Goal: Entertainment & Leisure: Consume media (video, audio)

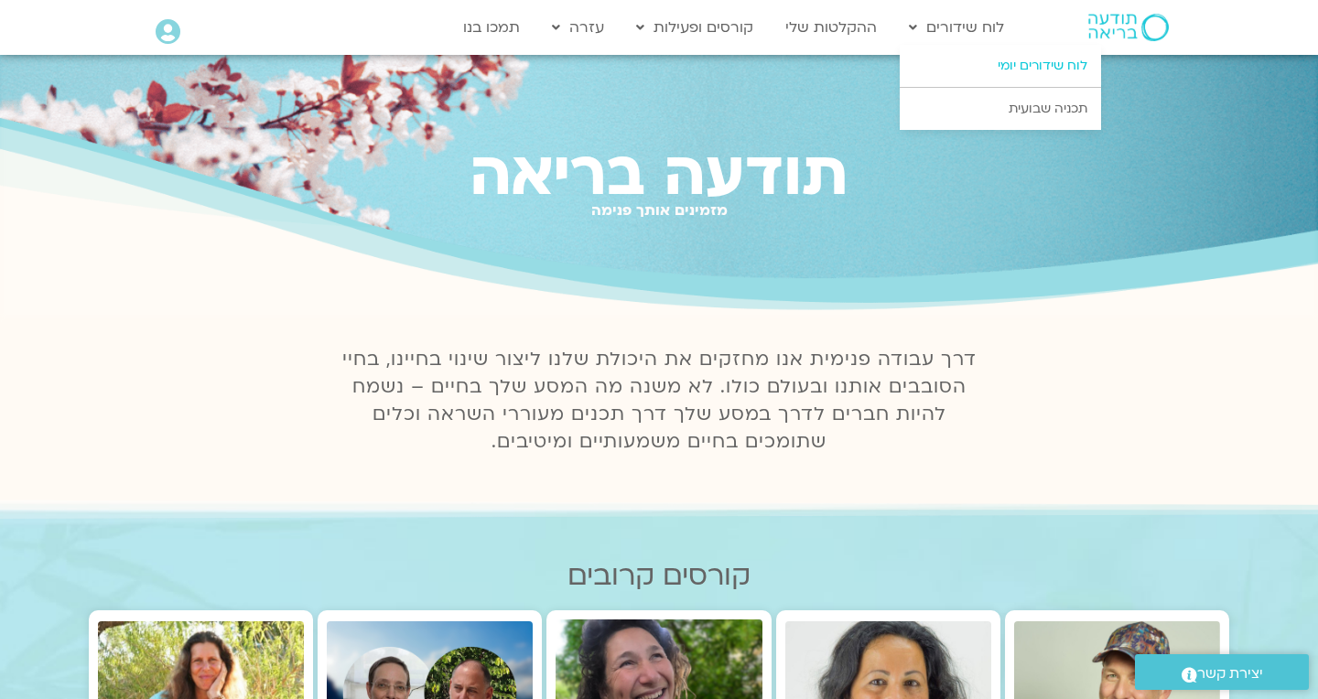
click at [1009, 62] on link "לוח שידורים יומי" at bounding box center [1000, 66] width 201 height 42
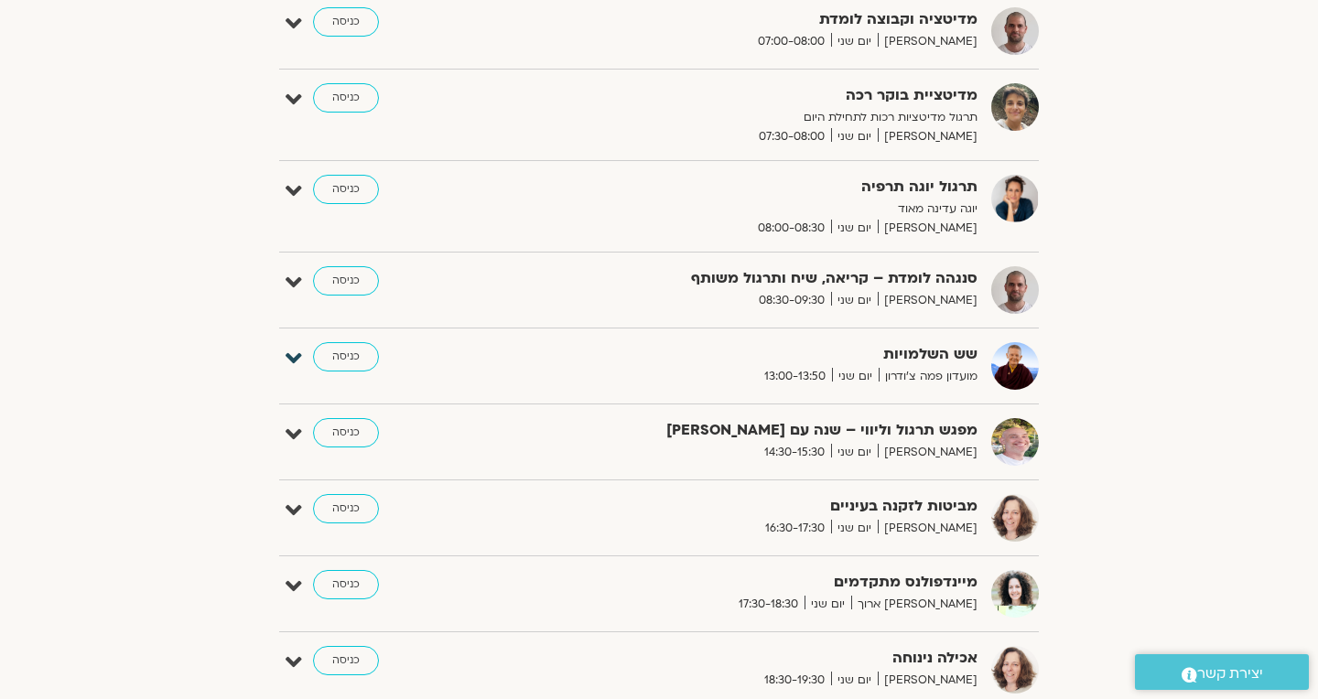
click at [291, 354] on icon at bounding box center [294, 359] width 16 height 26
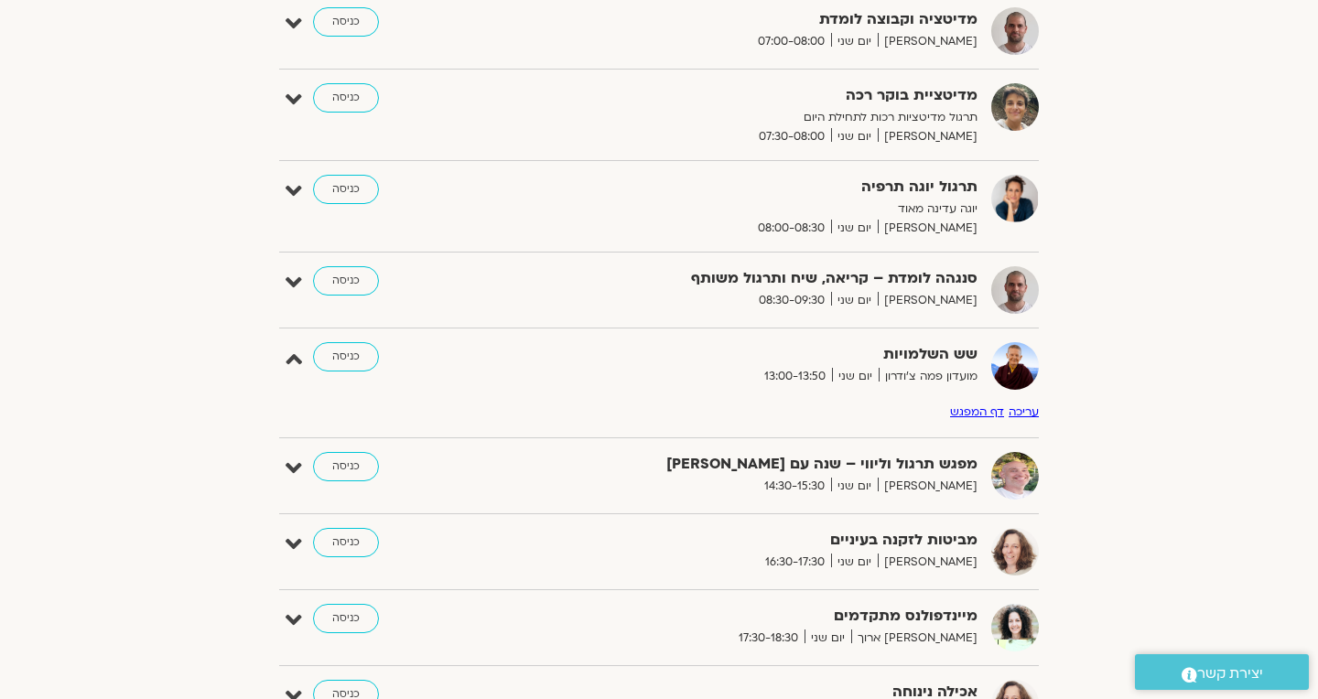
click at [960, 410] on link "דף המפגש" at bounding box center [977, 412] width 54 height 15
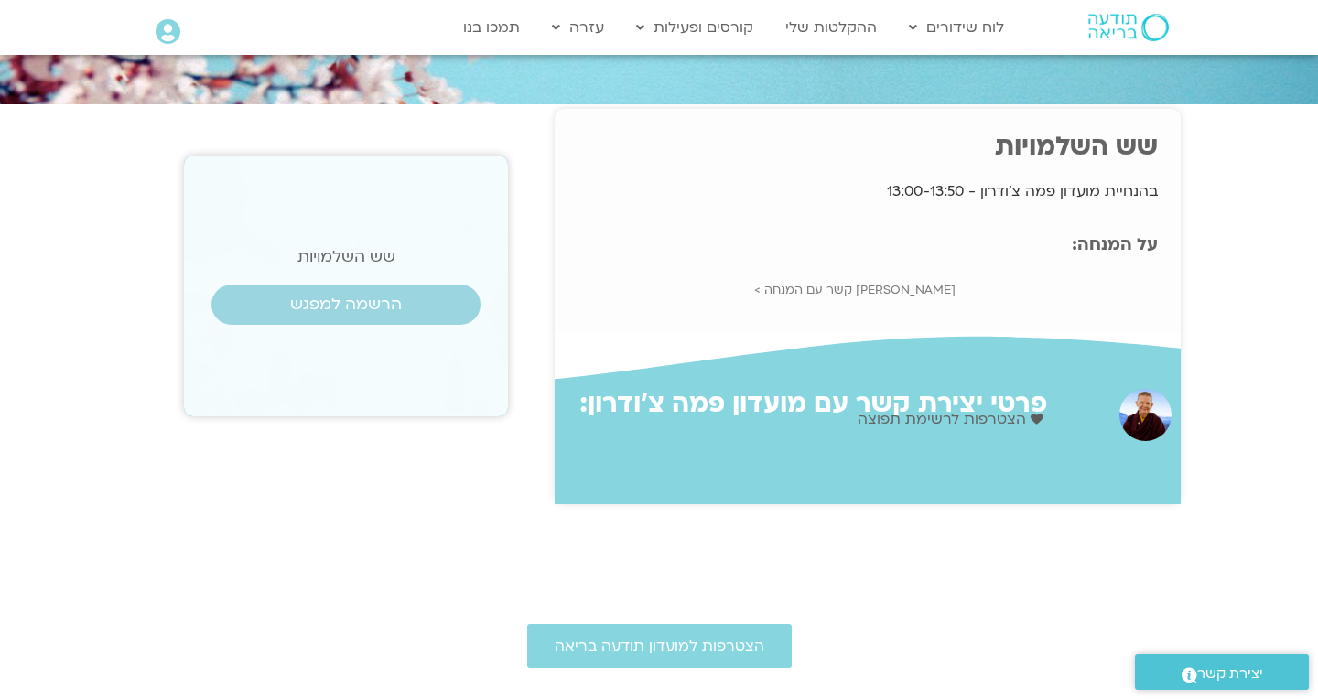
click at [968, 416] on span "הצטרפות לרשימת תפוצה" at bounding box center [944, 419] width 173 height 25
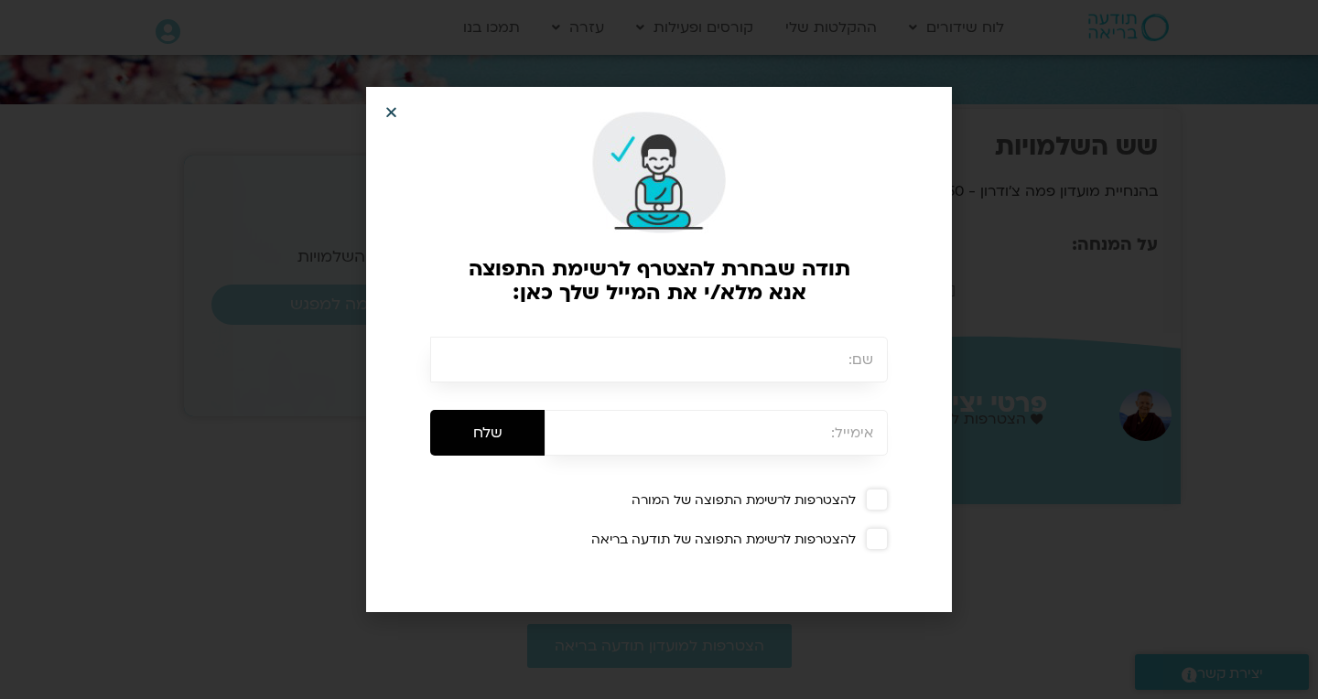
click at [391, 110] on icon "Close" at bounding box center [391, 112] width 14 height 14
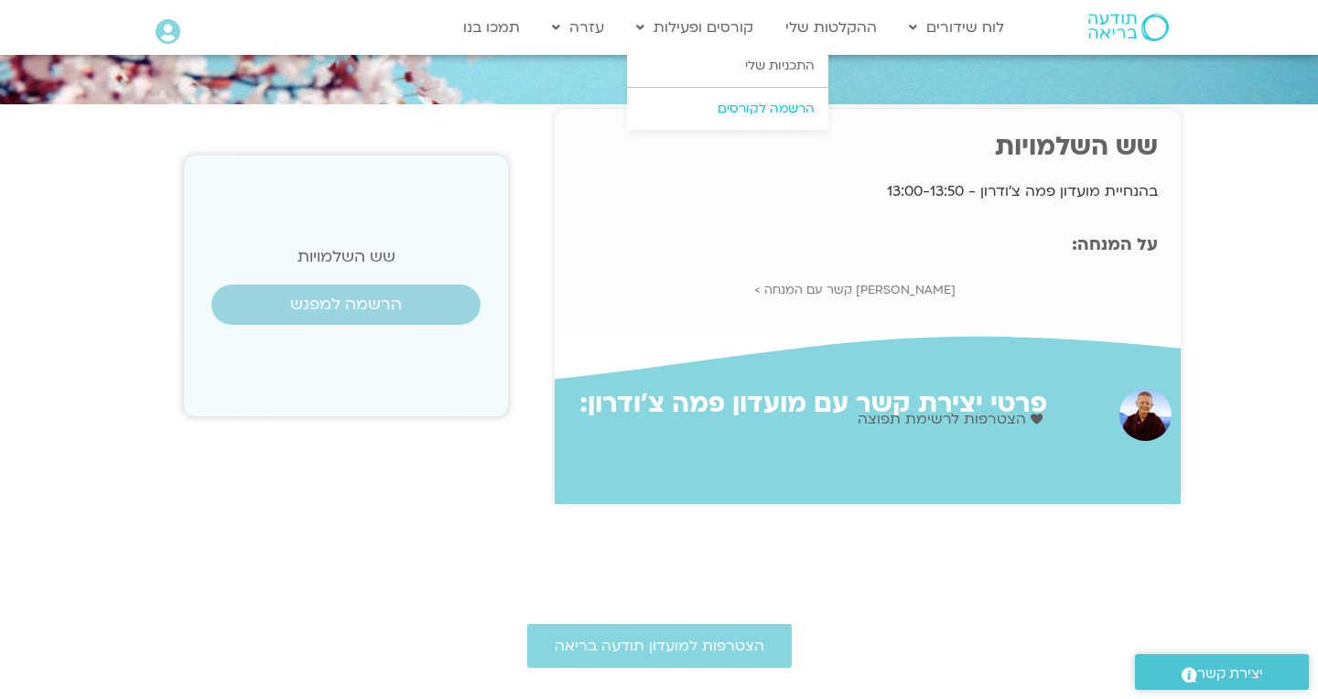
click at [752, 107] on link "הרשמה לקורסים" at bounding box center [727, 109] width 201 height 42
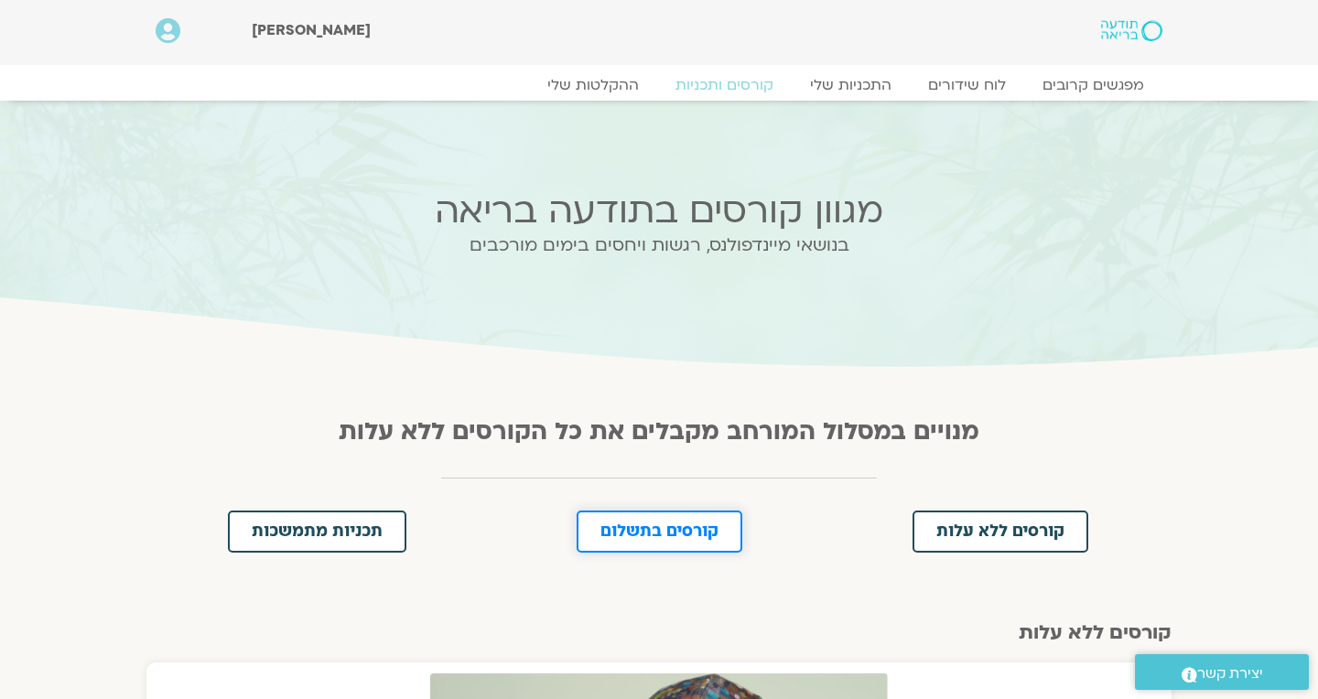
click at [635, 525] on span "קורסים בתשלום" at bounding box center [659, 531] width 118 height 16
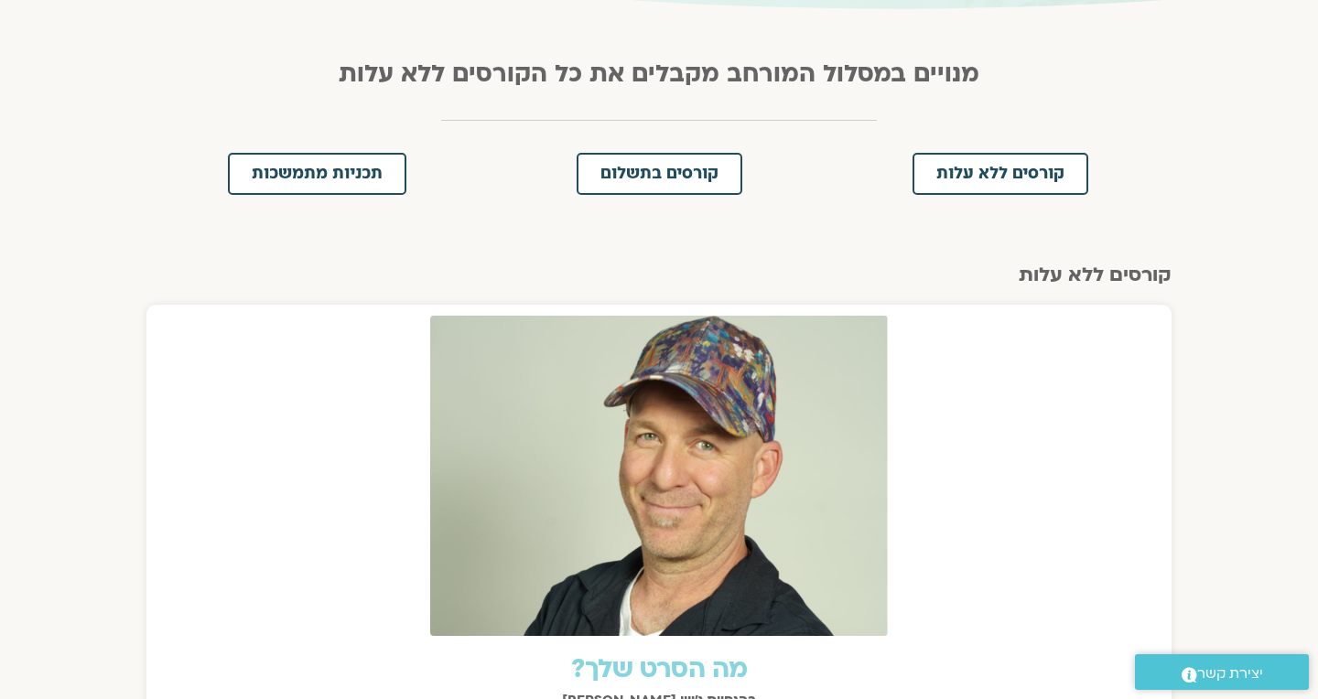
scroll to position [363, 0]
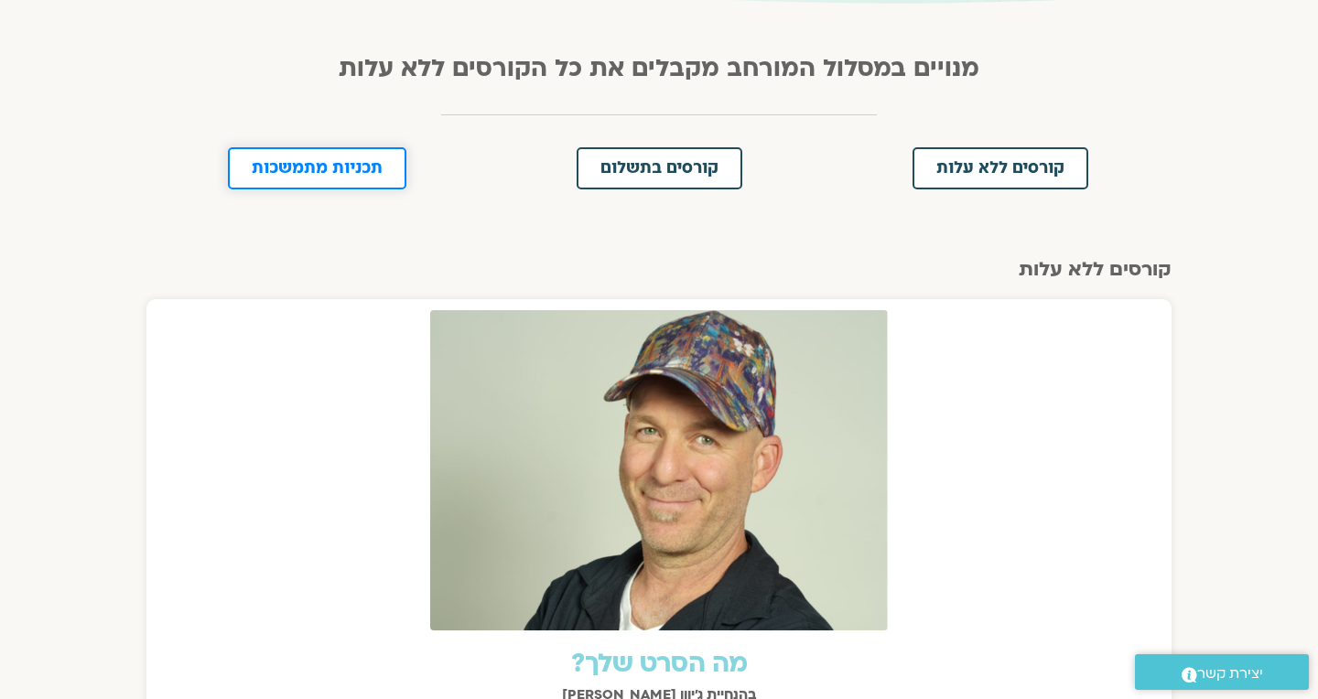
click at [292, 171] on span "תכניות מתמשכות" at bounding box center [317, 168] width 131 height 16
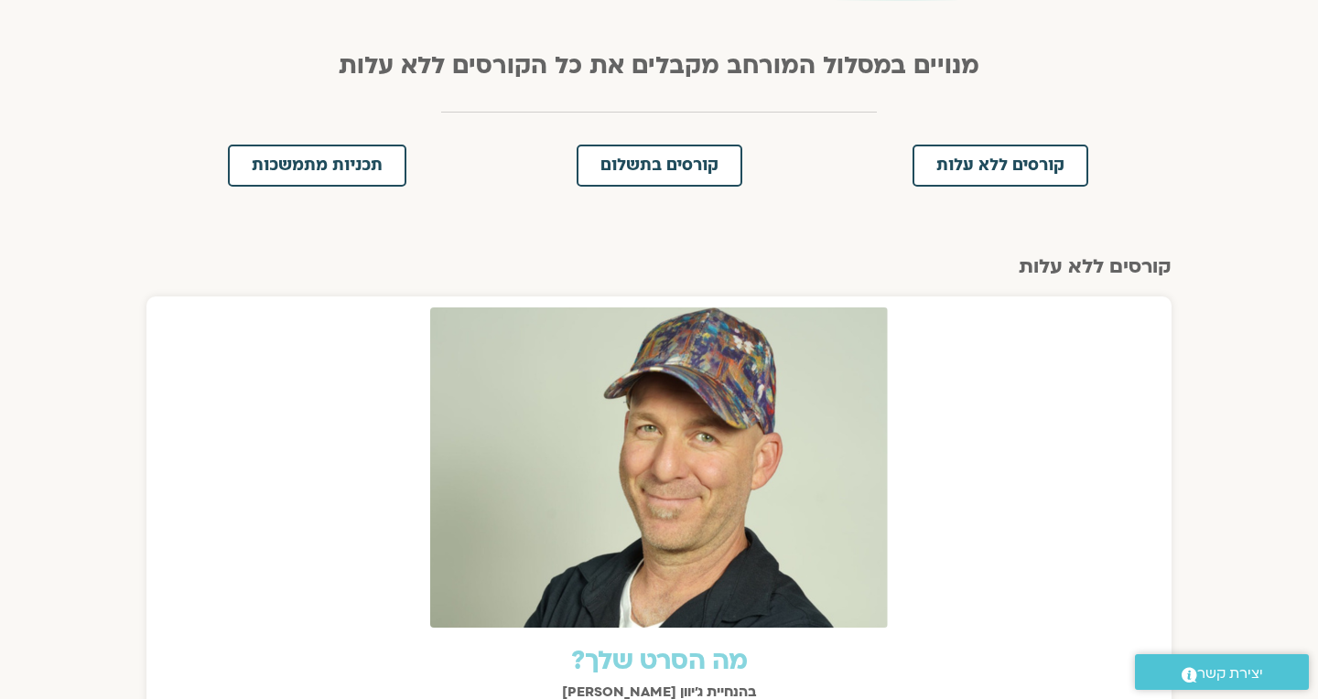
scroll to position [361, 0]
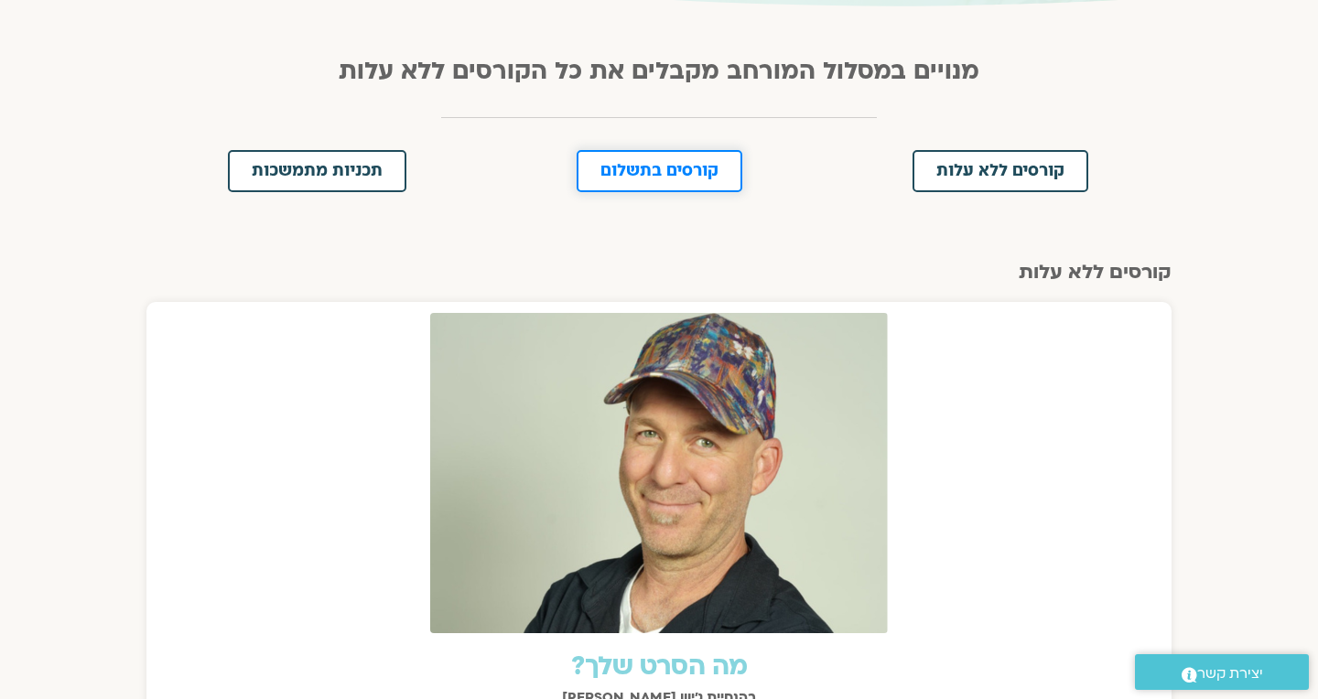
click at [689, 172] on span "קורסים בתשלום" at bounding box center [659, 171] width 118 height 16
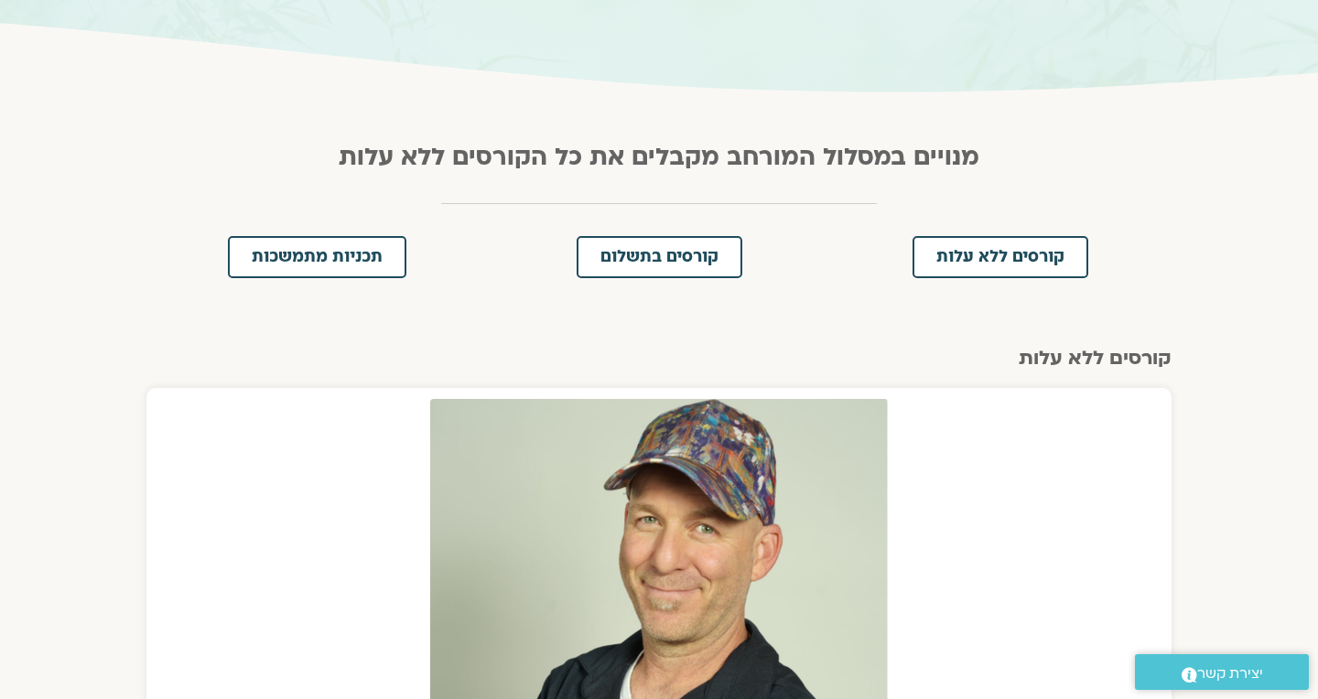
scroll to position [273, 0]
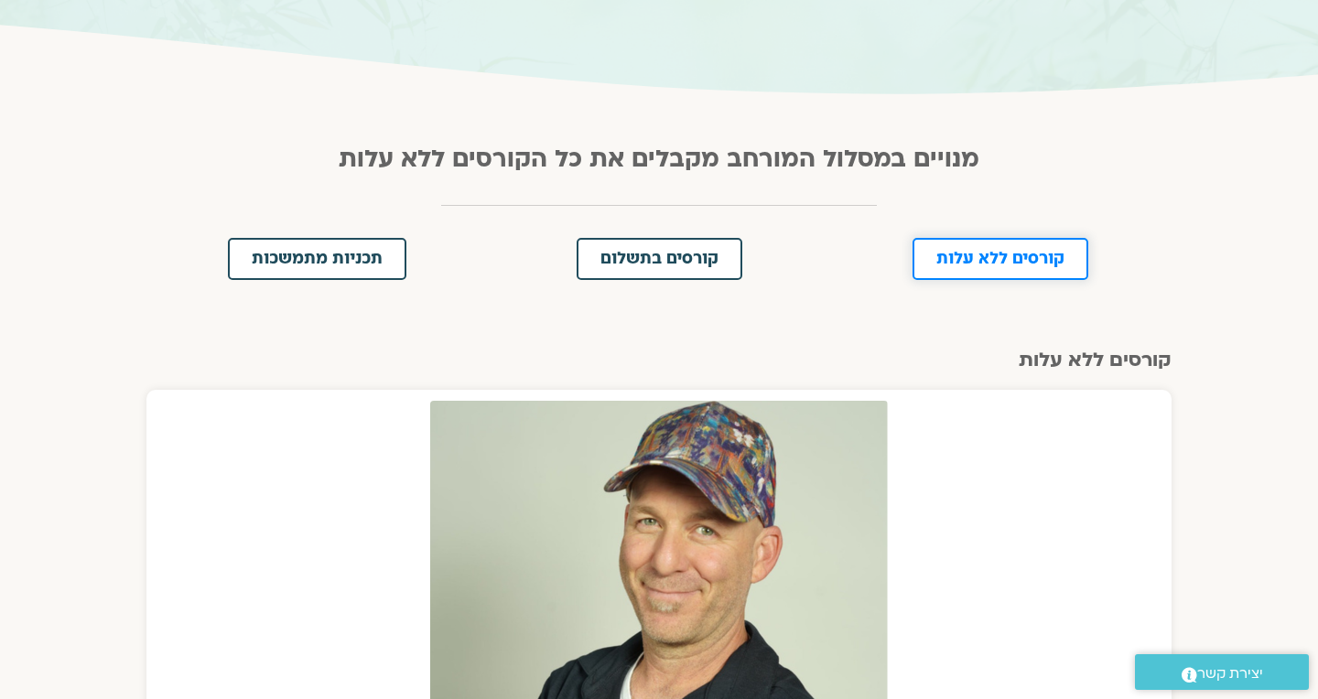
click at [982, 258] on span "קורסים ללא עלות" at bounding box center [1000, 259] width 128 height 16
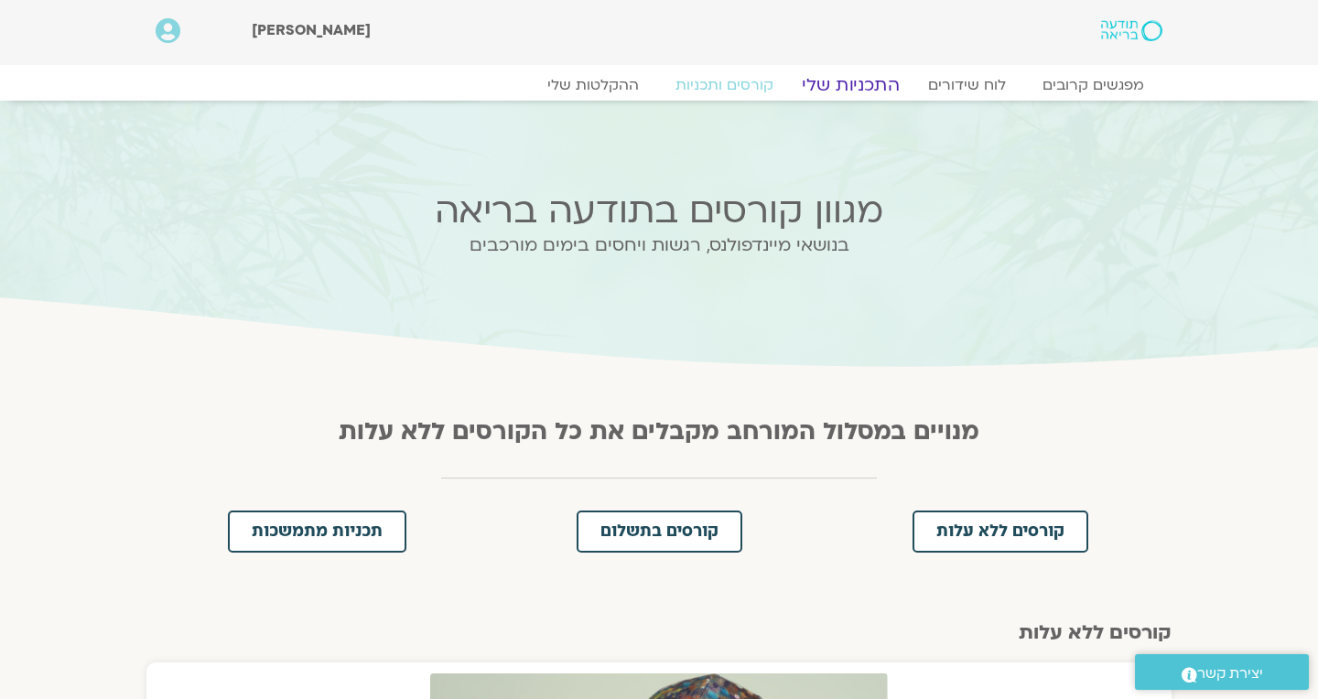
click at [839, 87] on link "התכניות שלי" at bounding box center [851, 85] width 142 height 22
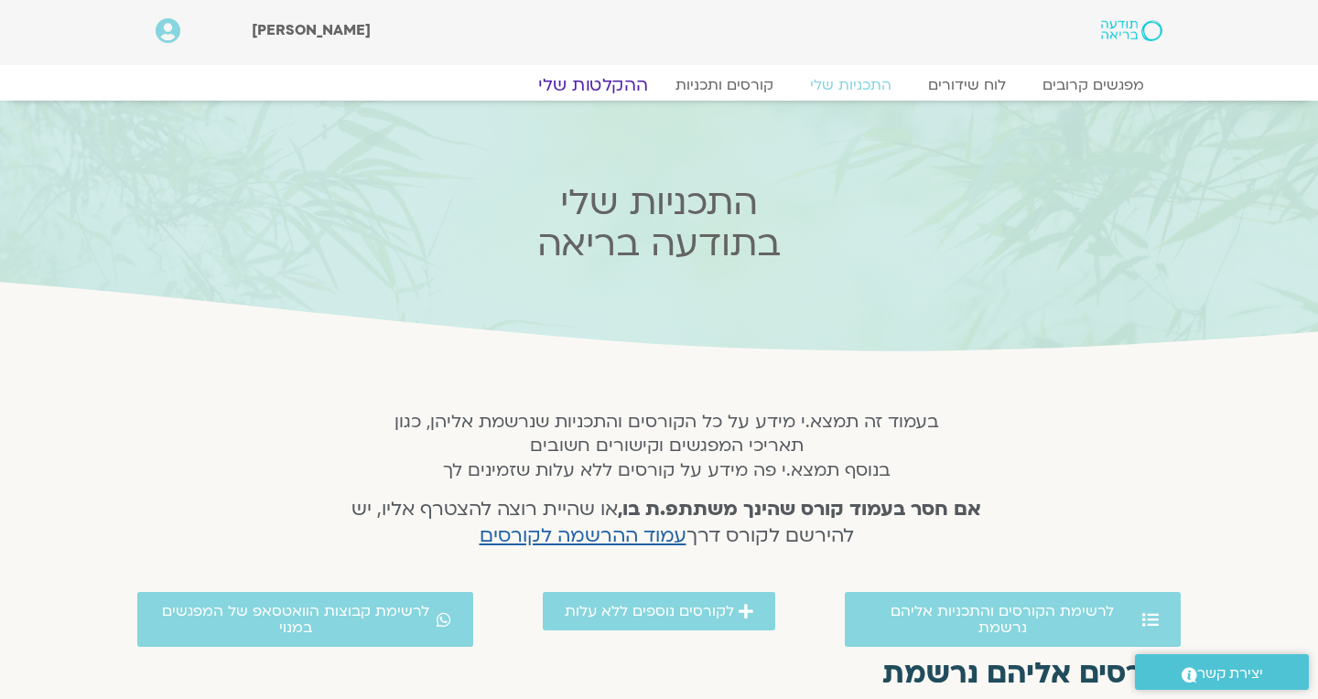
click at [609, 80] on link "ההקלטות שלי" at bounding box center [593, 85] width 154 height 22
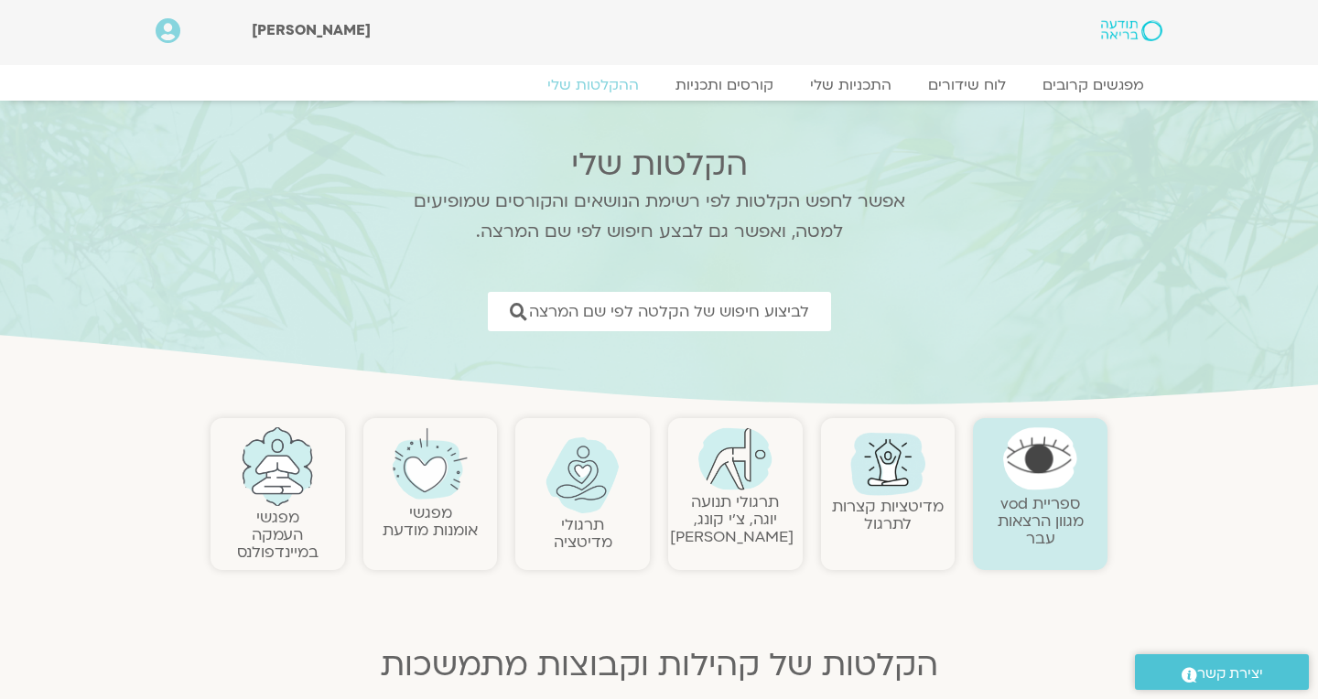
click at [1057, 549] on div "ספריית vod מגוון הרצאות עבר" at bounding box center [1040, 494] width 135 height 152
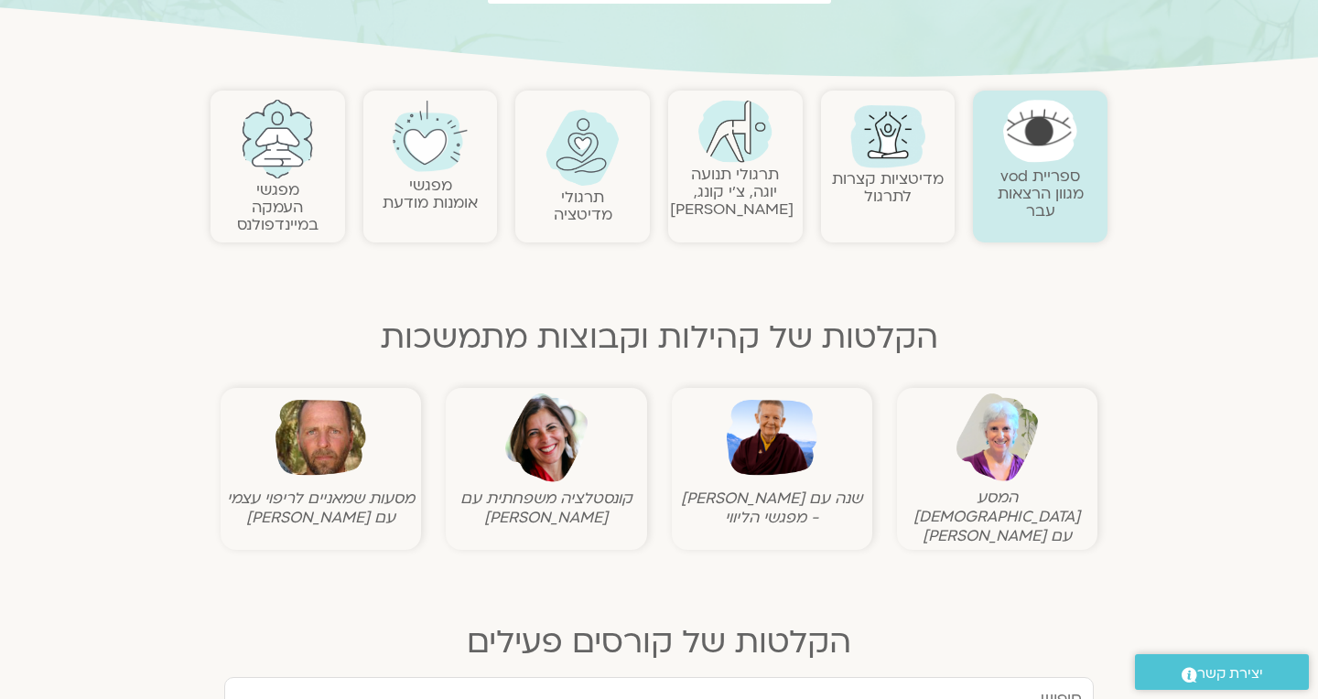
scroll to position [328, 0]
click at [747, 465] on img at bounding box center [772, 438] width 91 height 91
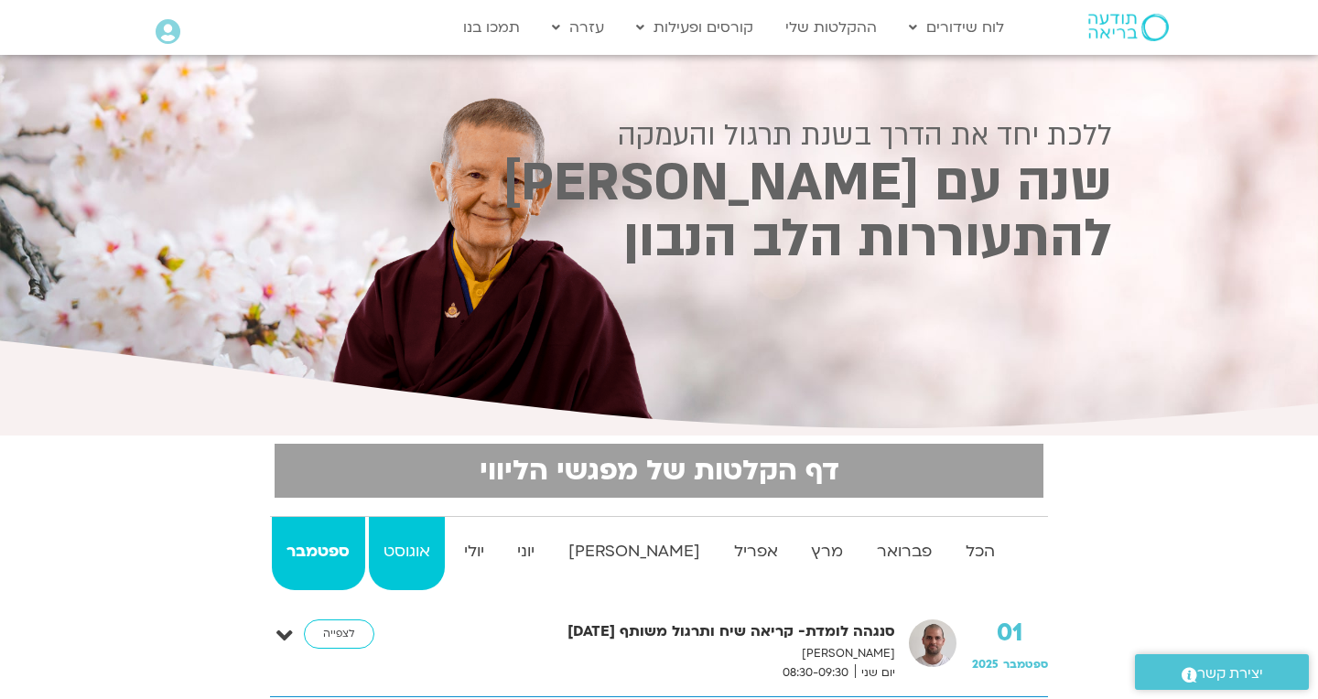
click at [417, 547] on strong "אוגוסט" at bounding box center [407, 551] width 77 height 27
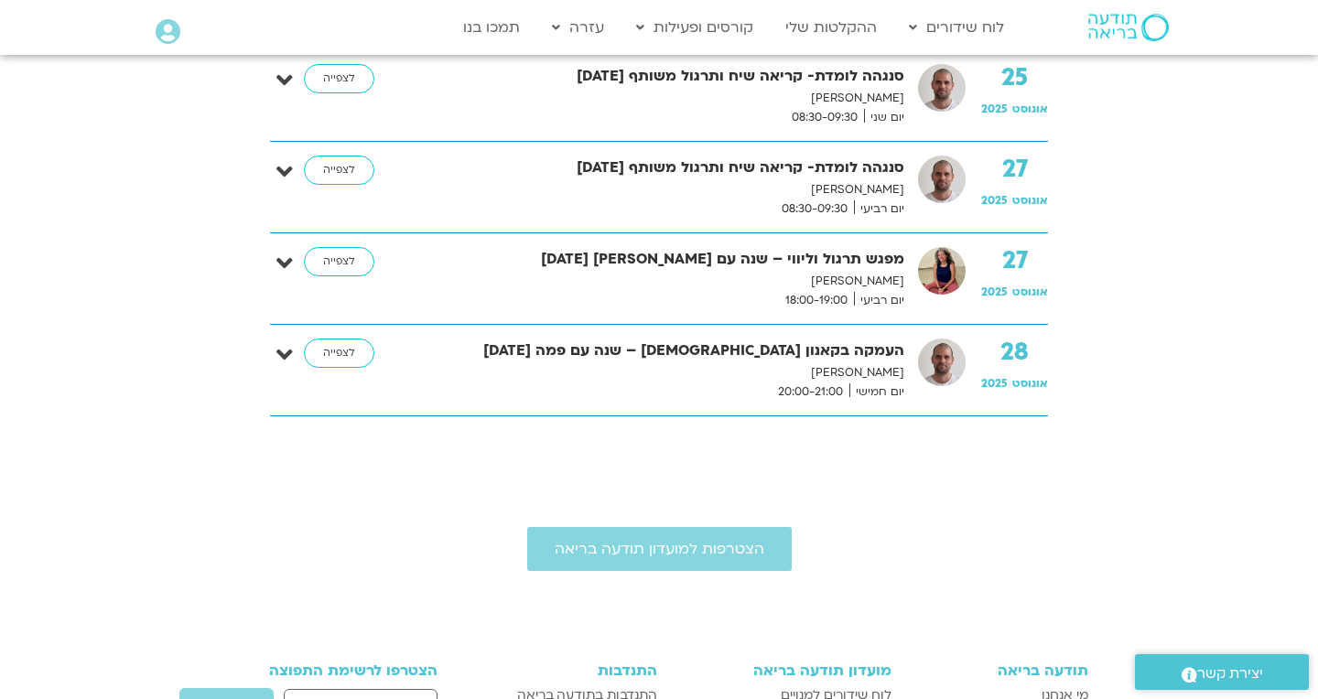
scroll to position [1376, 0]
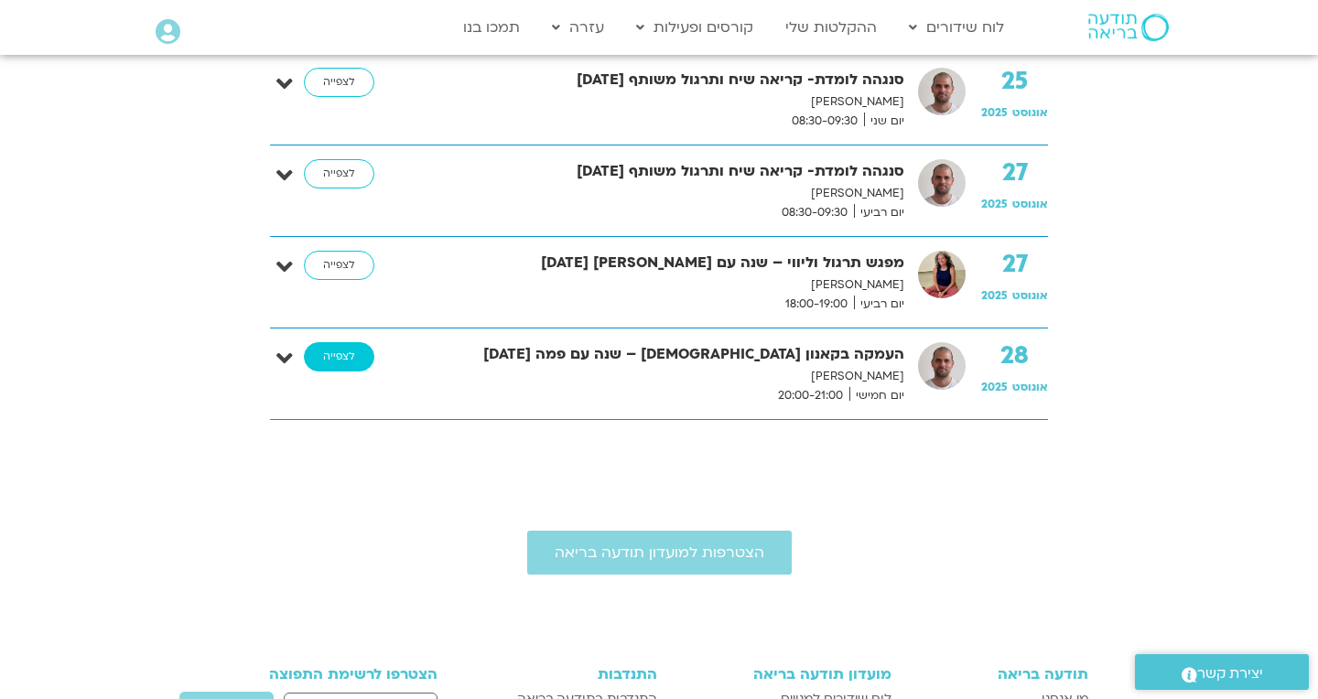
click at [322, 358] on link "לצפייה" at bounding box center [339, 356] width 70 height 29
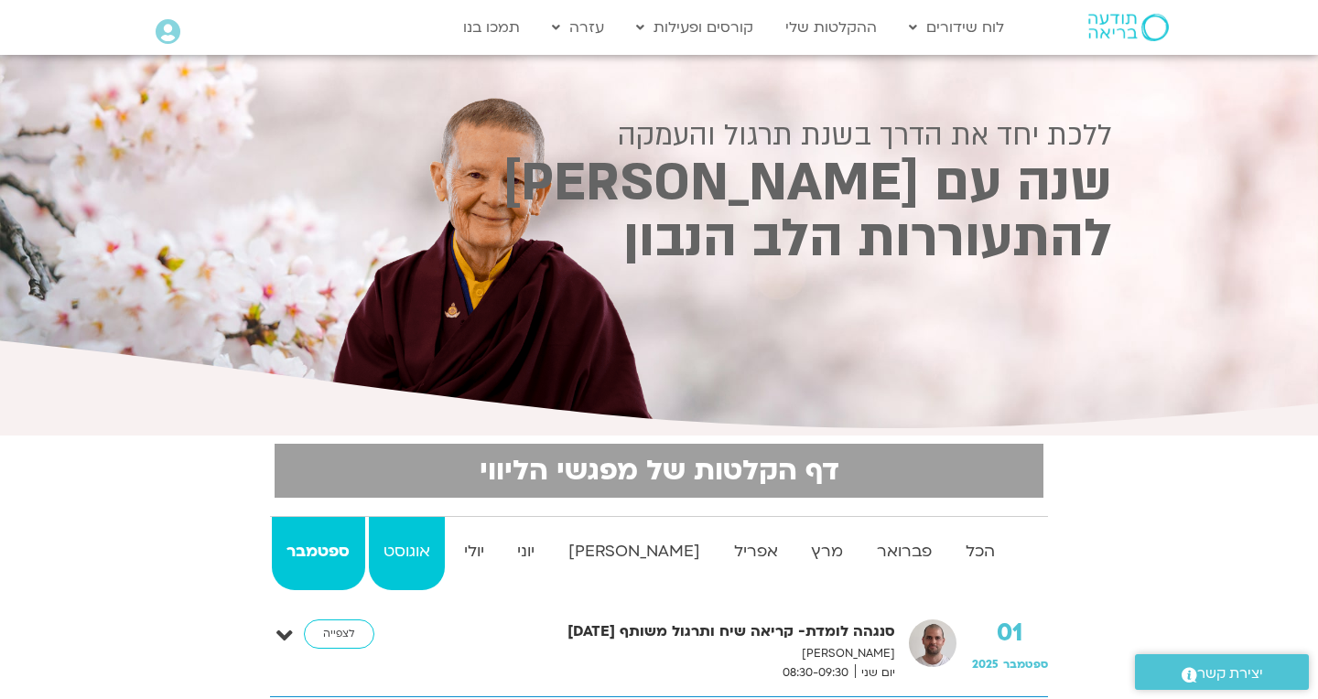
click at [420, 552] on strong "אוגוסט" at bounding box center [407, 551] width 77 height 27
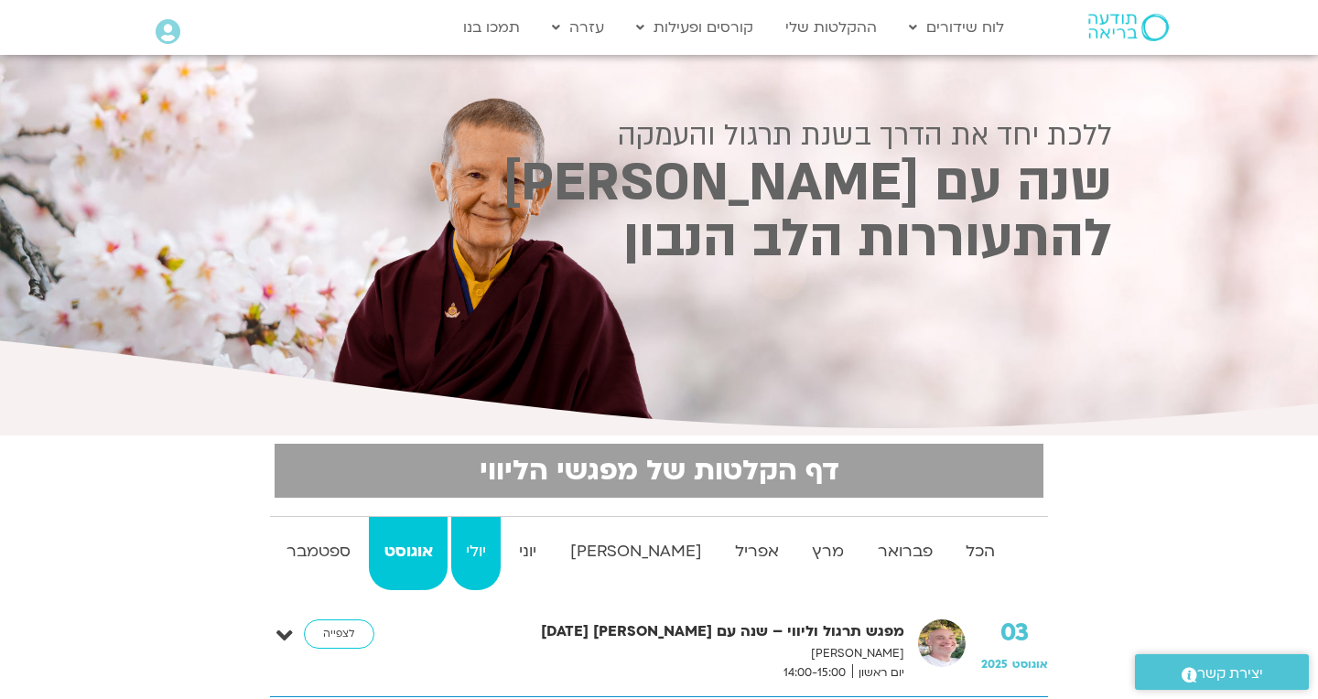
click at [501, 542] on strong "יולי" at bounding box center [475, 551] width 49 height 27
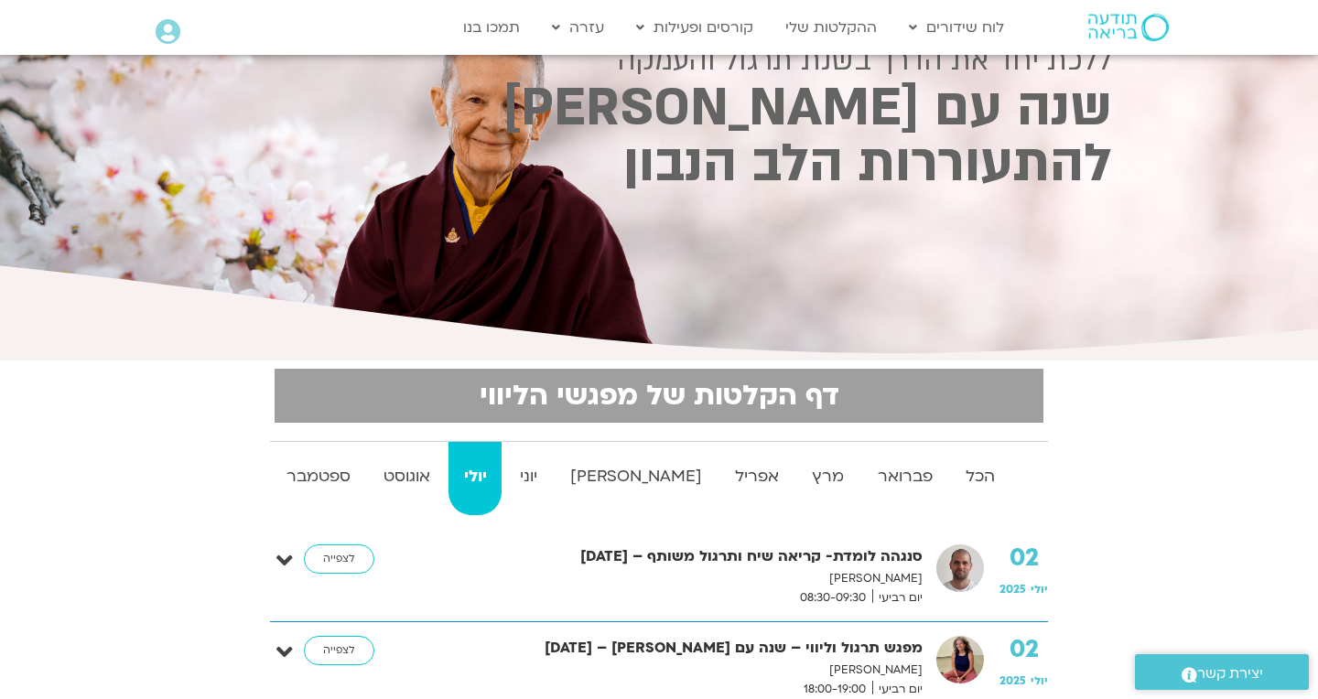
scroll to position [101, 0]
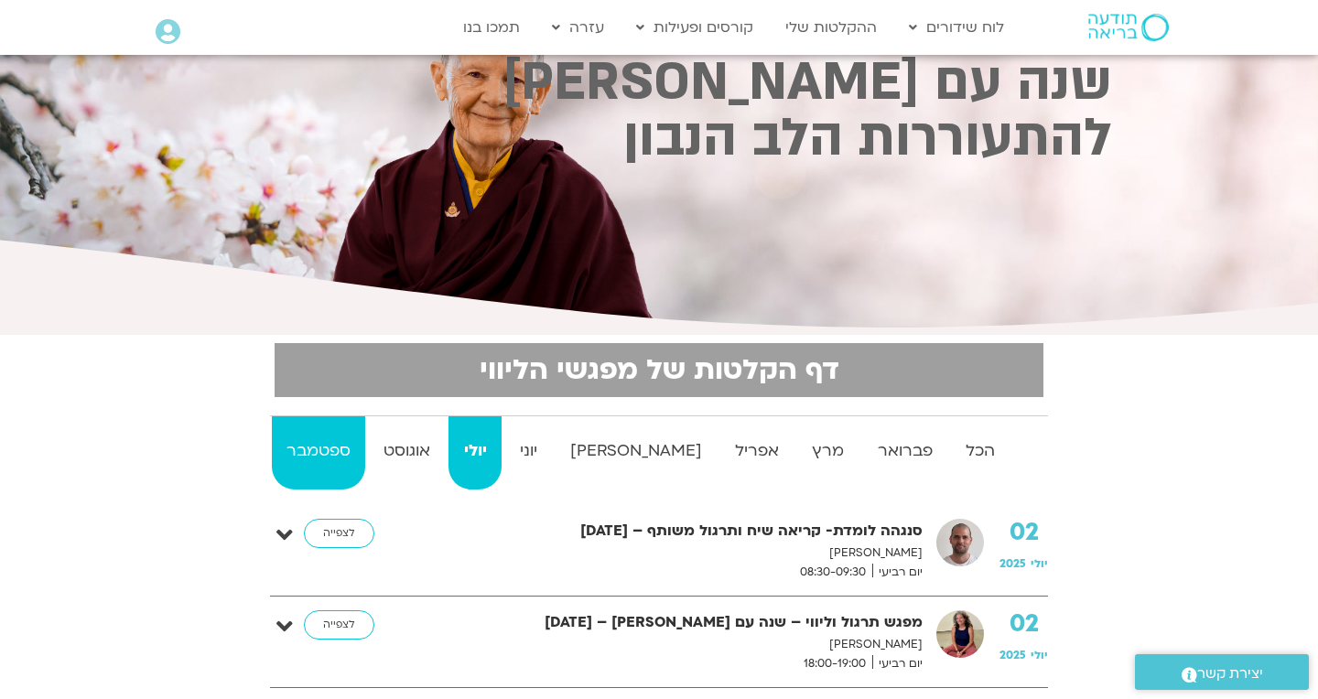
click at [340, 454] on strong "ספטמבר" at bounding box center [318, 450] width 93 height 27
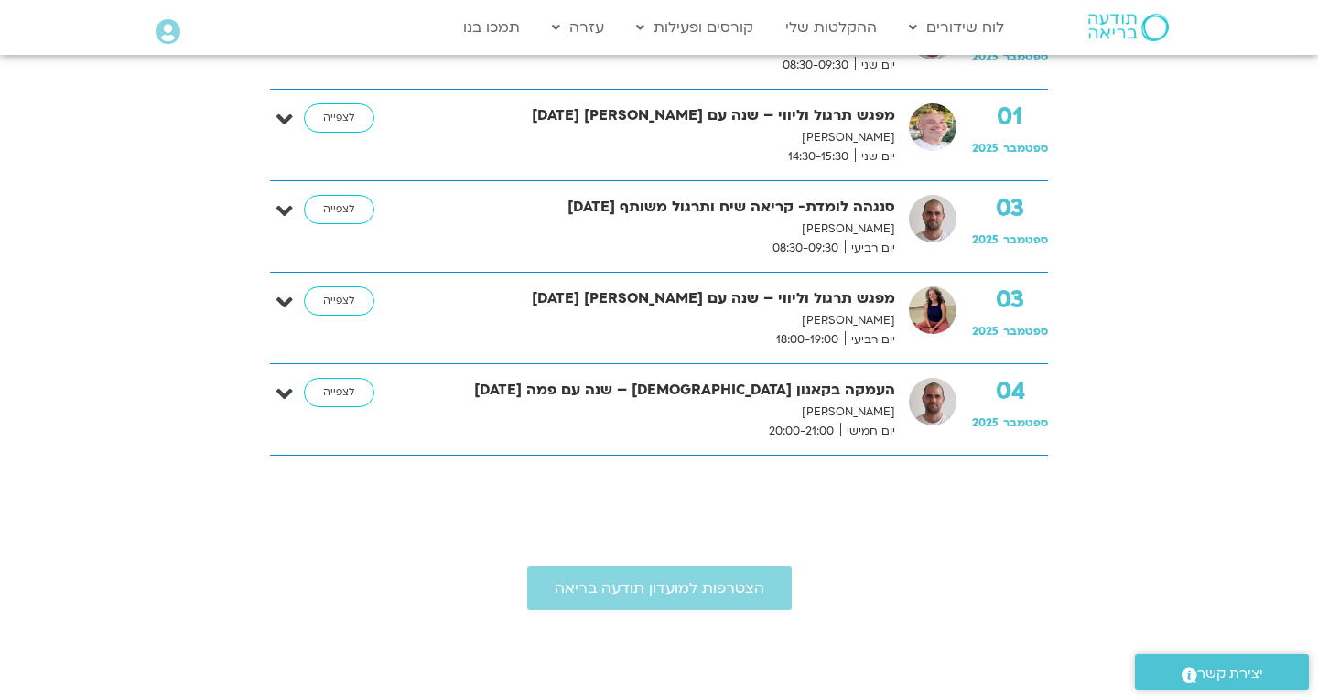
scroll to position [604, 0]
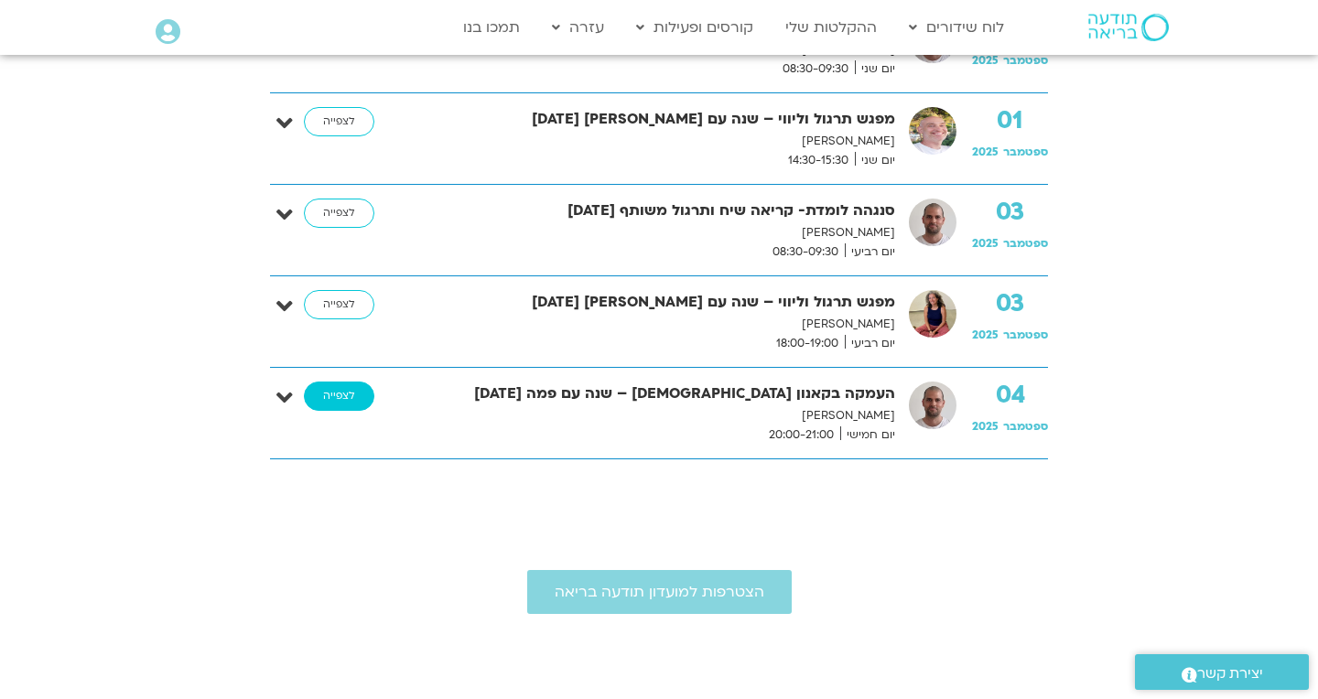
click at [328, 385] on link "לצפייה" at bounding box center [339, 396] width 70 height 29
